Goal: Register for event/course

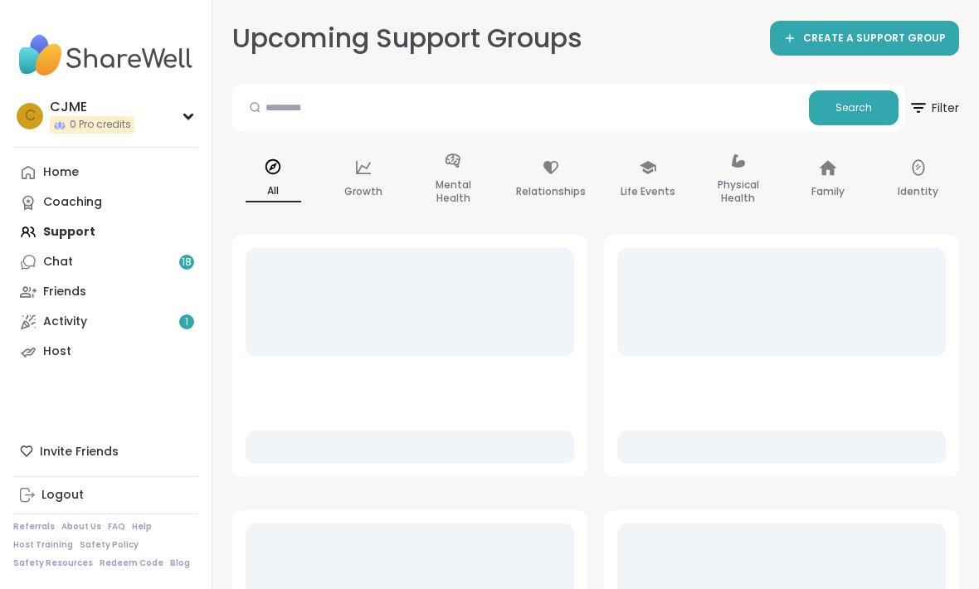
click at [80, 234] on div "Home Coaching Support Chat 18 Friends Activity 1 Host" at bounding box center [105, 262] width 185 height 209
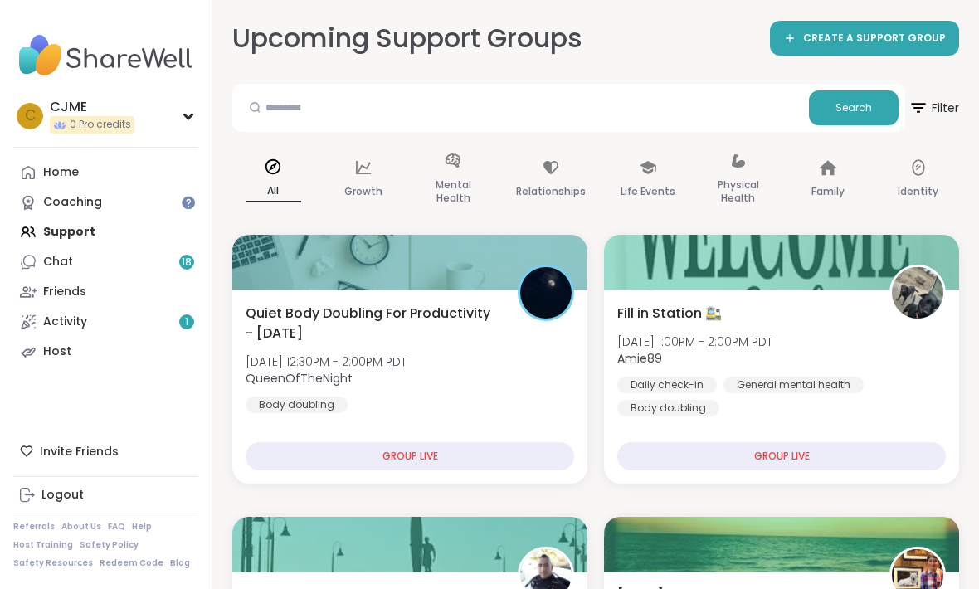
click at [161, 333] on link "Activity 1" at bounding box center [105, 322] width 185 height 30
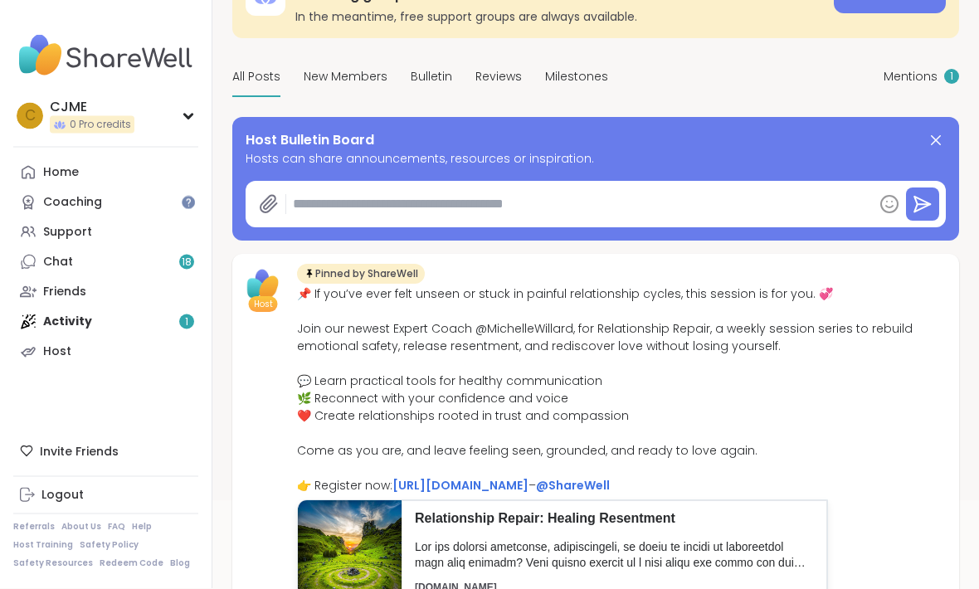
scroll to position [110, 0]
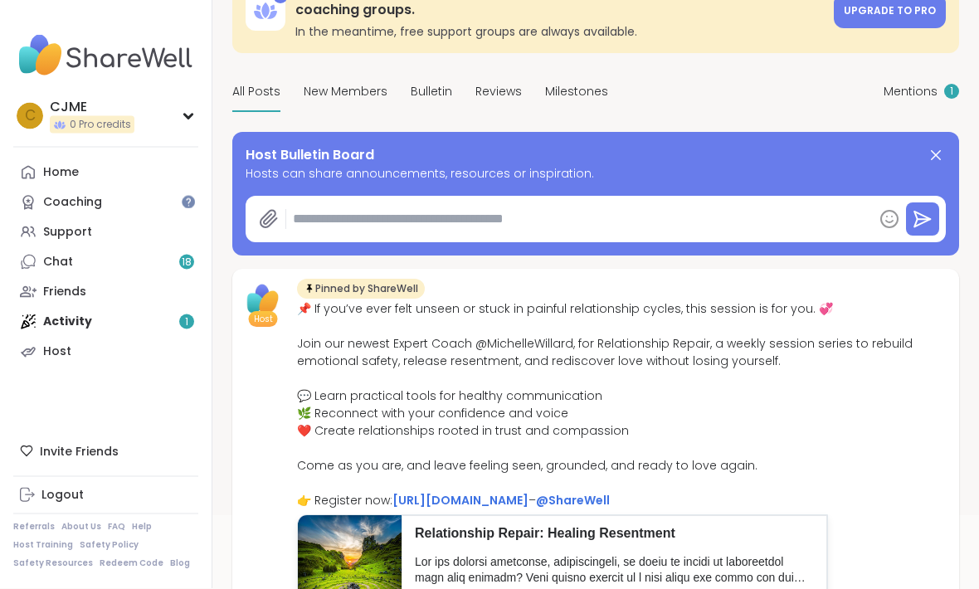
click at [932, 90] on span "Mentions" at bounding box center [911, 92] width 54 height 17
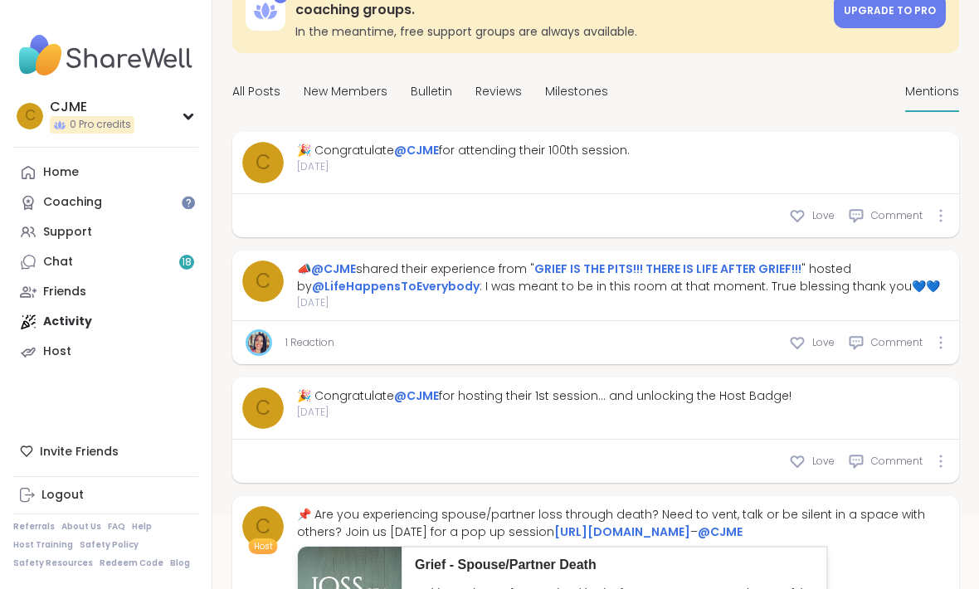
click at [80, 228] on div "Support" at bounding box center [67, 232] width 49 height 17
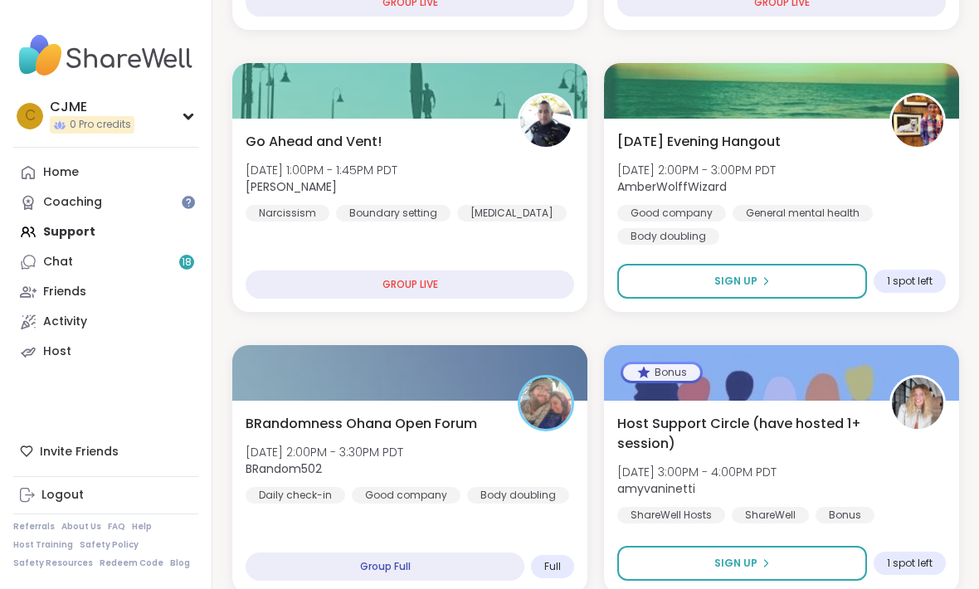
scroll to position [449, 0]
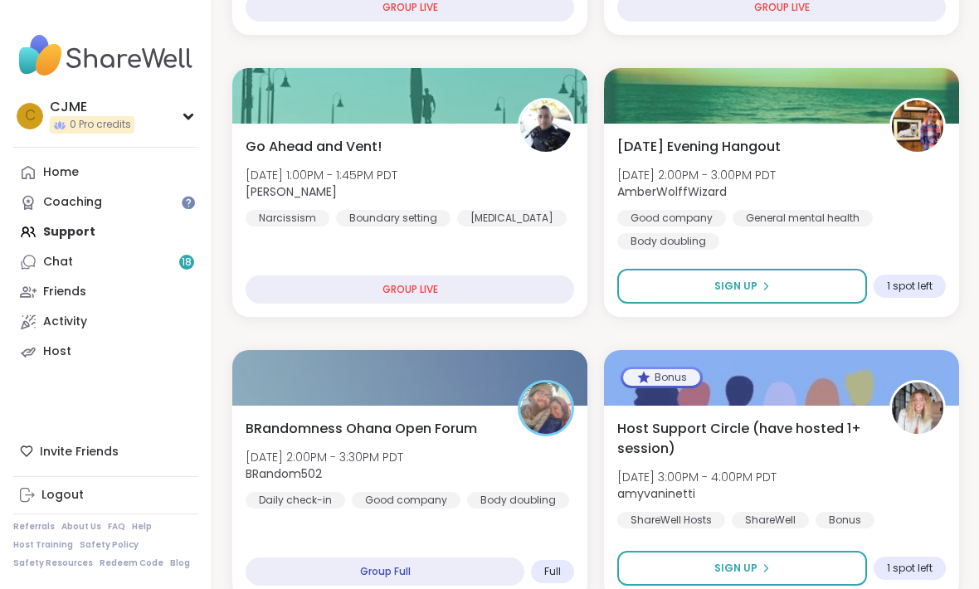
click at [815, 280] on button "Sign Up" at bounding box center [742, 286] width 250 height 35
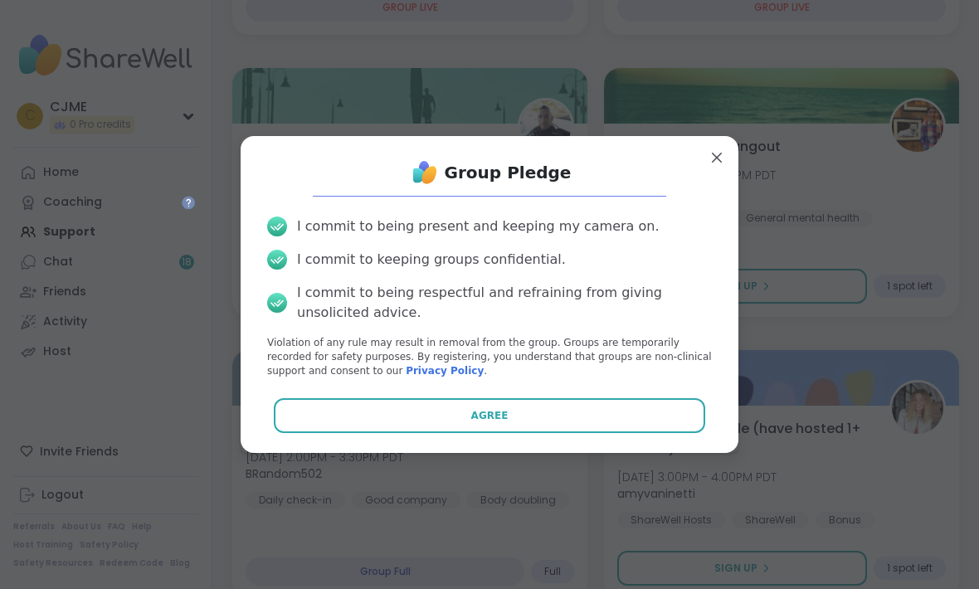
click at [645, 425] on button "Agree" at bounding box center [490, 415] width 432 height 35
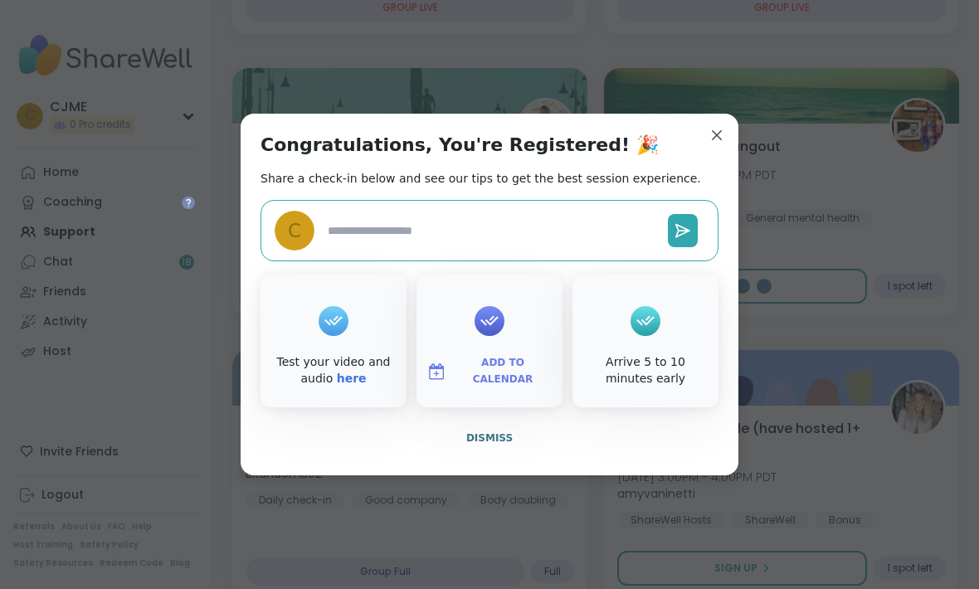
type textarea "*"
